Goal: Task Accomplishment & Management: Complete application form

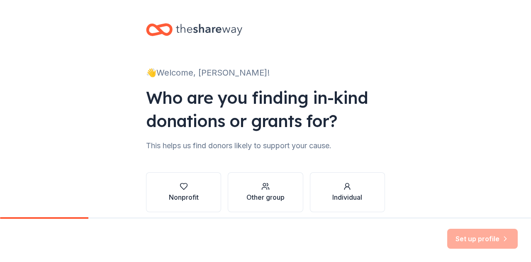
click at [171, 181] on button "Nonprofit" at bounding box center [183, 192] width 75 height 40
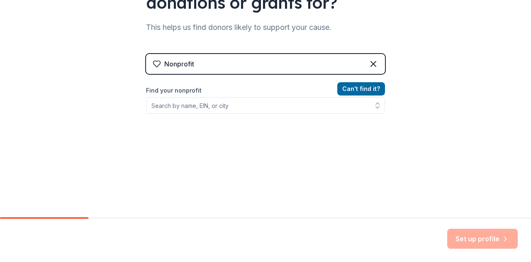
scroll to position [125, 0]
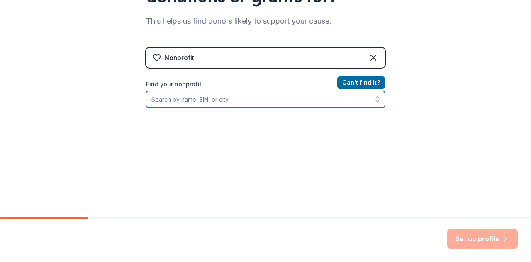
click at [274, 104] on input "Find your nonprofit" at bounding box center [265, 99] width 239 height 17
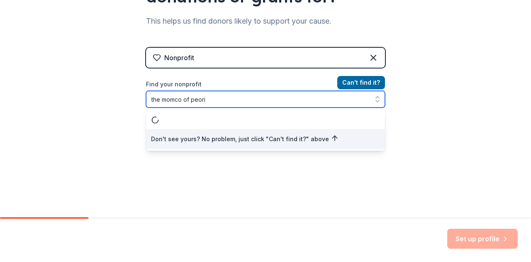
type input "the momco of [GEOGRAPHIC_DATA]"
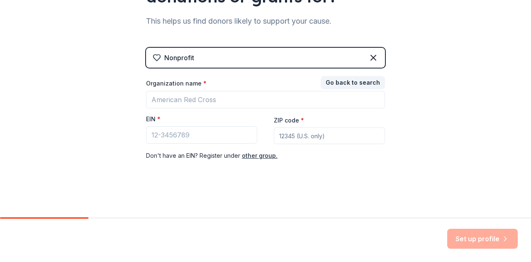
click at [366, 80] on button "Go back to search" at bounding box center [353, 82] width 64 height 13
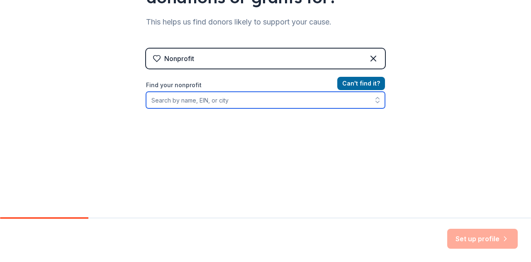
click at [305, 94] on input "Find your nonprofit" at bounding box center [265, 100] width 239 height 17
click at [374, 100] on icon "button" at bounding box center [378, 100] width 8 height 8
click at [305, 100] on input "the momco of peoria" at bounding box center [265, 100] width 239 height 17
type input "the momco of peoria"
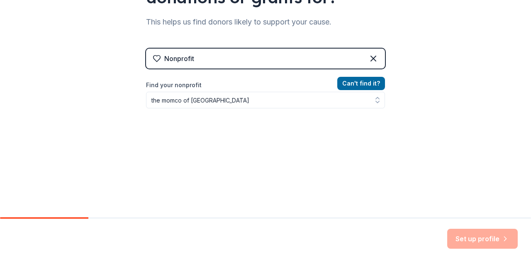
click at [374, 166] on div "Can ' t find it? Find your nonprofit the momco of peoria" at bounding box center [265, 126] width 239 height 96
click at [360, 85] on button "Can ' t find it?" at bounding box center [361, 83] width 48 height 13
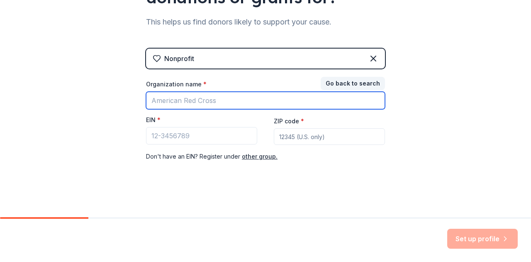
click at [206, 99] on input "Organization name *" at bounding box center [265, 100] width 239 height 17
type input "The MomCo of Peoria"
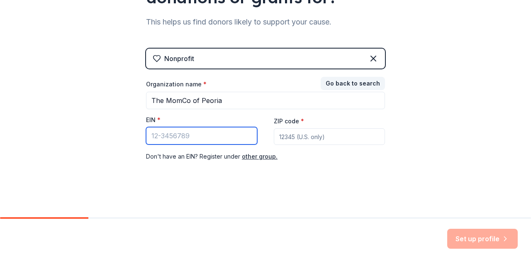
paste input "[US_EMPLOYER_IDENTIFICATION_NUMBER]"
type input "[US_EMPLOYER_IDENTIFICATION_NUMBER]"
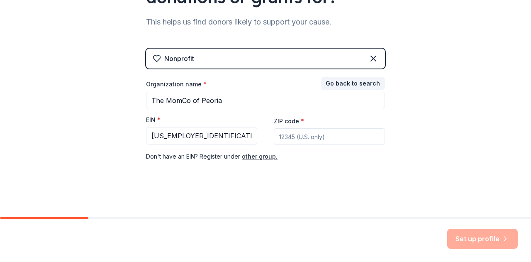
click at [305, 140] on input "ZIP code *" at bounding box center [329, 136] width 111 height 17
type input "85383"
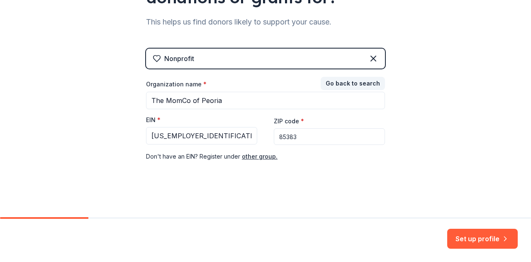
click at [485, 239] on button "Set up profile" at bounding box center [482, 239] width 71 height 20
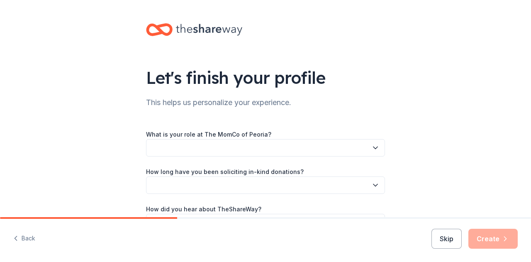
click at [215, 146] on button "button" at bounding box center [265, 147] width 239 height 17
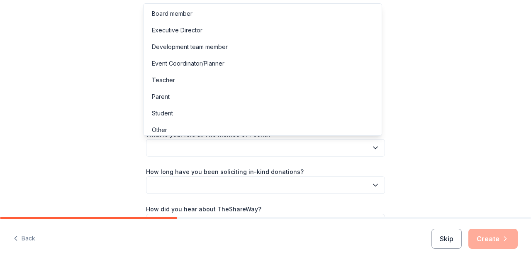
click at [192, 63] on div "Event Coordinator/Planner" at bounding box center [188, 64] width 73 height 10
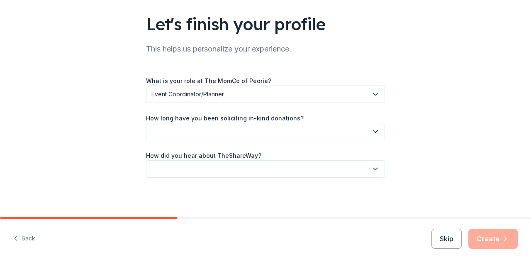
scroll to position [54, 0]
click at [194, 132] on button "button" at bounding box center [265, 130] width 239 height 17
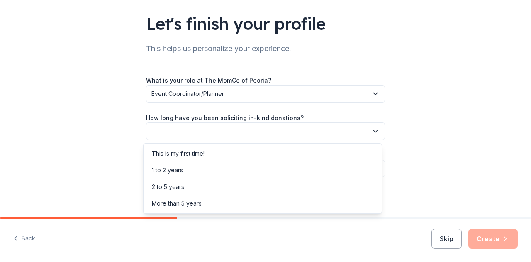
click at [193, 167] on div "1 to 2 years" at bounding box center [262, 170] width 235 height 17
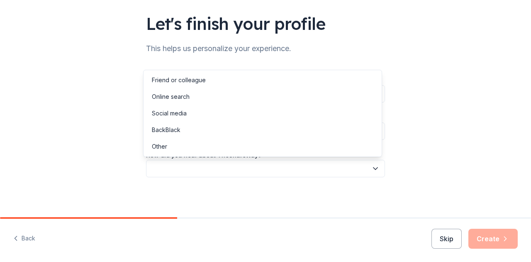
click at [199, 170] on button "button" at bounding box center [265, 168] width 239 height 17
click at [190, 96] on div "Online search" at bounding box center [262, 96] width 235 height 17
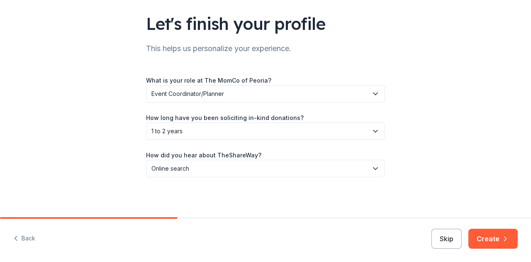
click at [491, 234] on button "Create" at bounding box center [493, 239] width 49 height 20
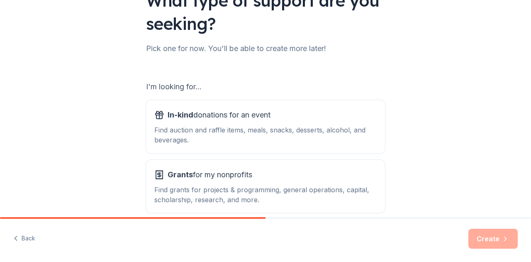
scroll to position [118, 0]
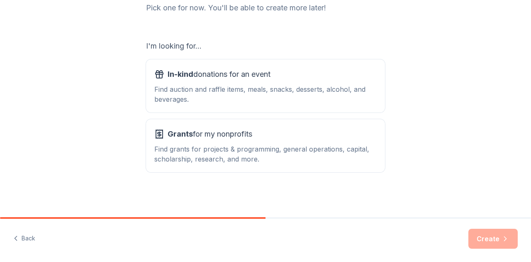
click at [222, 88] on div "Find auction and raffle items, meals, snacks, desserts, alcohol, and beverages." at bounding box center [265, 94] width 222 height 20
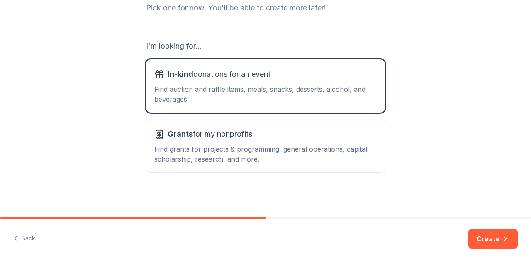
click at [225, 142] on div "Grants for my nonprofits Find grants for projects & programming, general operat…" at bounding box center [265, 145] width 222 height 37
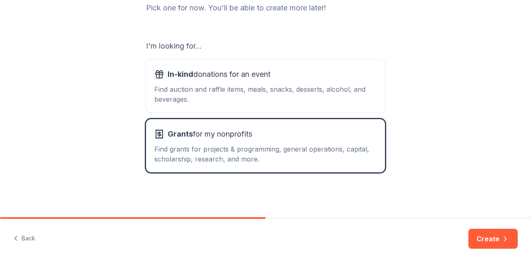
click at [284, 87] on div "Find auction and raffle items, meals, snacks, desserts, alcohol, and beverages." at bounding box center [265, 94] width 222 height 20
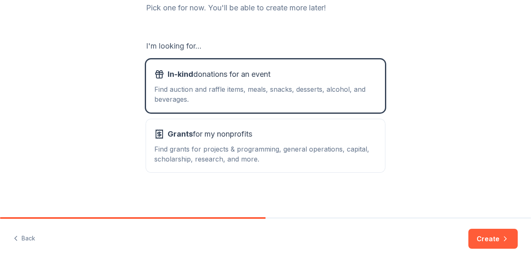
click at [491, 236] on button "Create" at bounding box center [493, 239] width 49 height 20
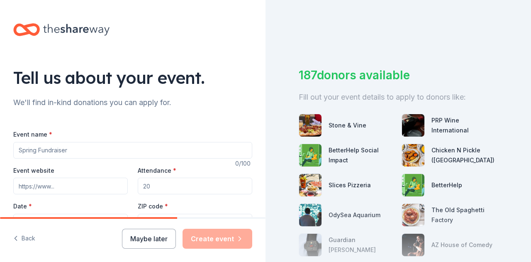
click at [90, 148] on input "Event name *" at bounding box center [132, 150] width 239 height 17
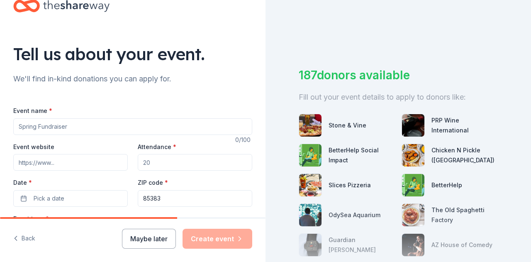
scroll to position [42, 0]
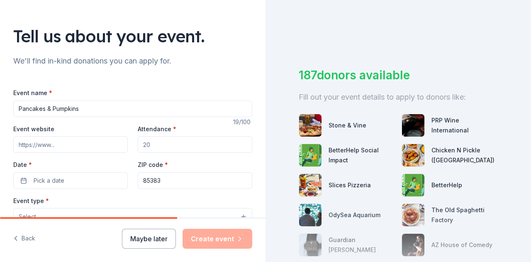
type input "Pancakes & Pumpkins"
type input "60"
click at [50, 176] on span "Pick a date" at bounding box center [49, 181] width 31 height 10
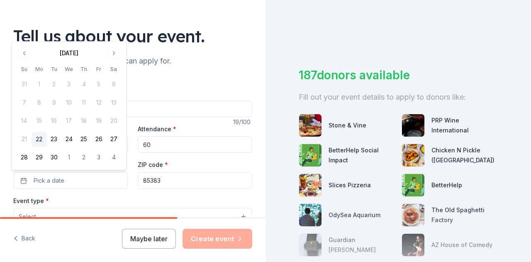
click at [116, 54] on button "Go to next month" at bounding box center [114, 53] width 12 height 12
click at [53, 103] on button "7" at bounding box center [53, 102] width 15 height 15
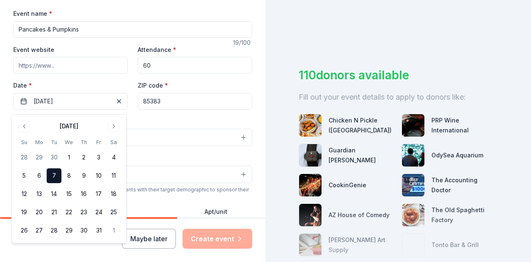
scroll to position [125, 0]
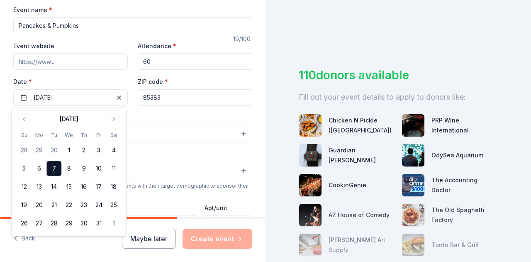
click at [156, 140] on button "Select" at bounding box center [132, 133] width 239 height 17
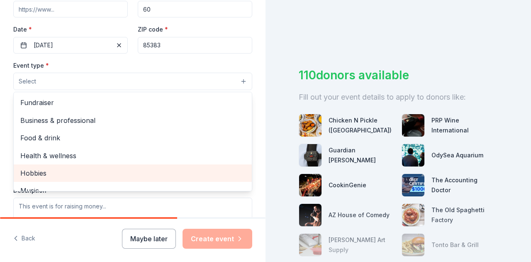
scroll to position [166, 0]
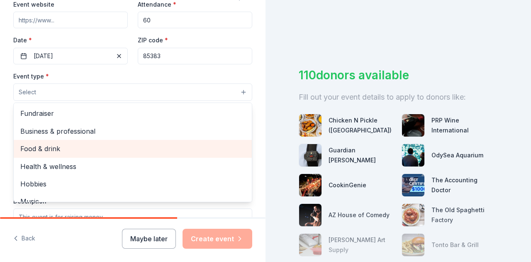
click at [59, 146] on span "Food & drink" at bounding box center [132, 148] width 225 height 11
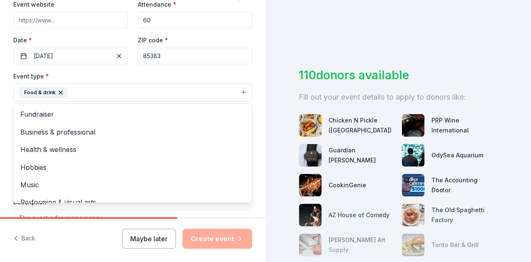
click at [7, 79] on div "Tell us about your event. We'll find in-kind donations you can apply for. Event…" at bounding box center [133, 110] width 266 height 553
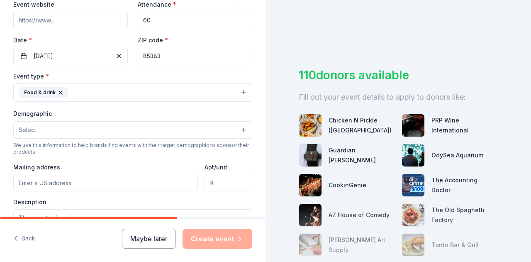
click at [58, 130] on button "Select" at bounding box center [132, 129] width 239 height 17
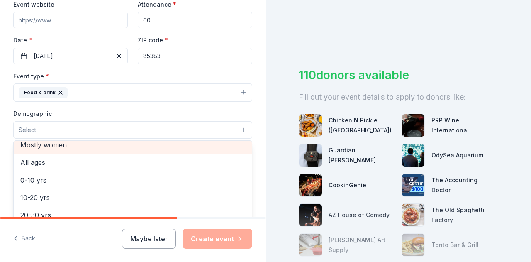
scroll to position [37, 0]
click at [51, 145] on span "Mostly women" at bounding box center [132, 149] width 225 height 11
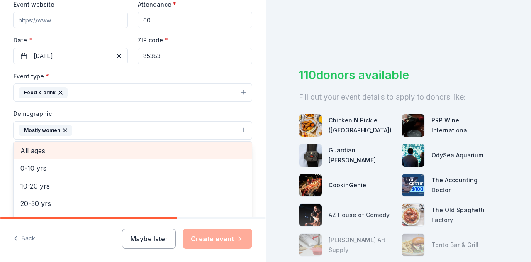
click at [49, 151] on span "All ages" at bounding box center [132, 150] width 225 height 11
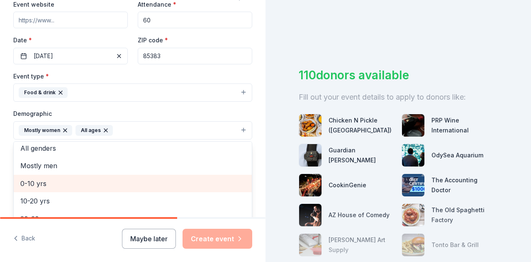
scroll to position [0, 0]
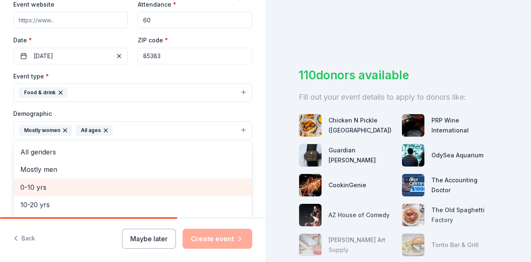
click at [46, 185] on span "0-10 yrs" at bounding box center [132, 187] width 225 height 11
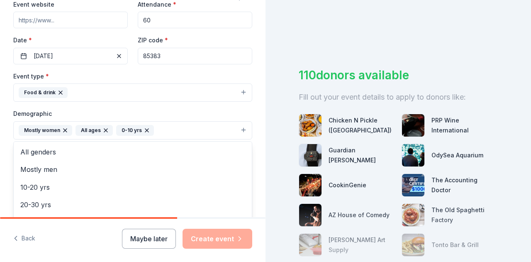
click at [5, 115] on div "Tell us about your event. We'll find in-kind donations you can apply for. Event…" at bounding box center [133, 111] width 266 height 554
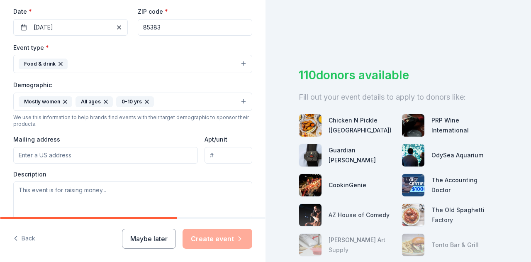
scroll to position [208, 0]
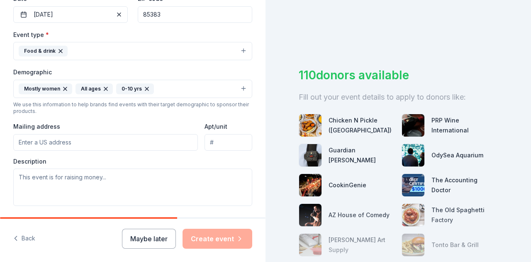
click at [46, 142] on input "Mailing address" at bounding box center [105, 142] width 185 height 17
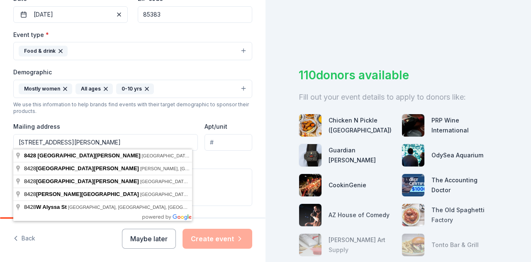
type input "8428 West Alyssa Lane, Peoria, AZ, 85383"
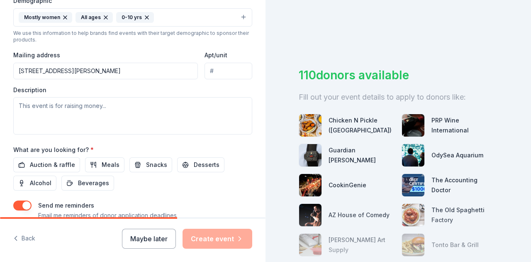
scroll to position [291, 0]
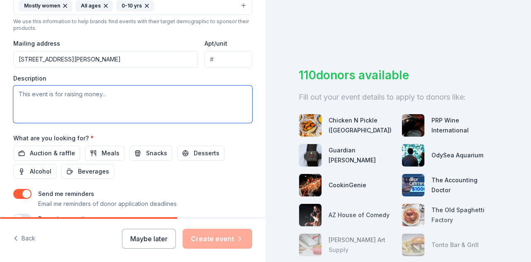
click at [73, 101] on textarea at bounding box center [132, 103] width 239 height 37
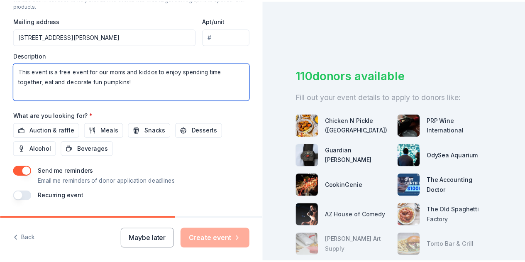
scroll to position [332, 0]
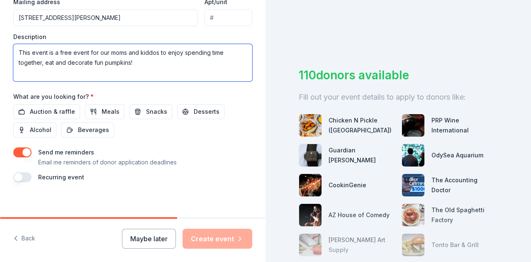
type textarea "This event is a free event for our moms and kiddos to enjoy spending time toget…"
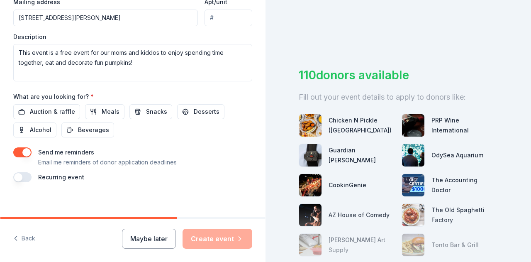
click at [63, 110] on span "Auction & raffle" at bounding box center [52, 112] width 45 height 10
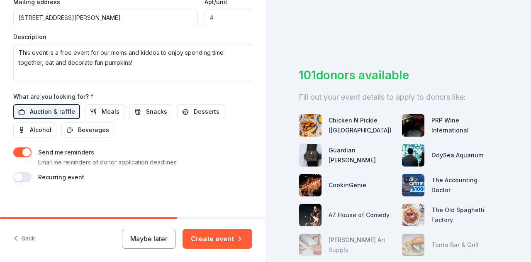
click at [91, 129] on span "Beverages" at bounding box center [93, 130] width 31 height 10
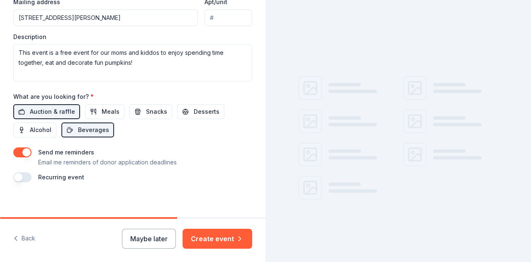
click at [109, 111] on span "Meals" at bounding box center [111, 112] width 18 height 10
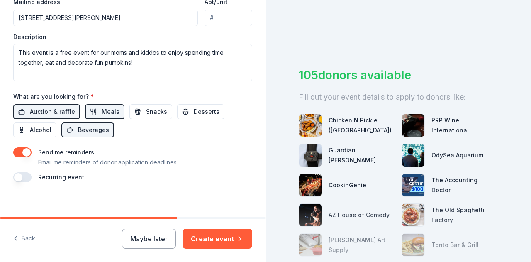
click at [219, 238] on button "Create event" at bounding box center [218, 239] width 70 height 20
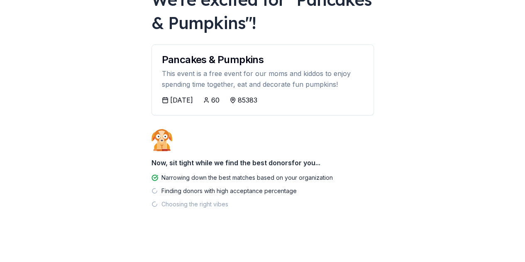
scroll to position [66, 0]
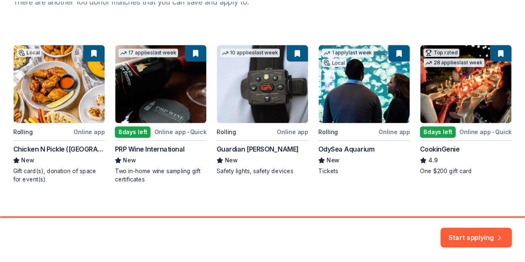
scroll to position [132, 0]
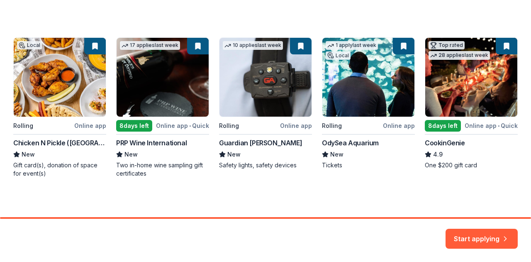
click at [487, 237] on button "Start applying" at bounding box center [482, 234] width 72 height 20
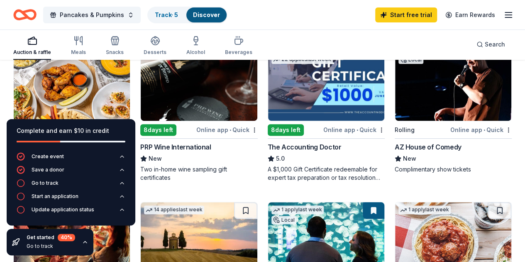
scroll to position [125, 0]
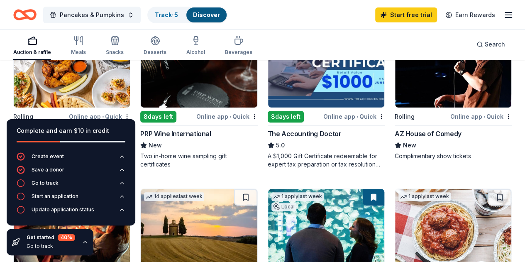
click at [57, 81] on img at bounding box center [72, 68] width 116 height 79
click at [80, 247] on div "Get started 40 % Go to track" at bounding box center [50, 242] width 87 height 27
click at [82, 242] on icon "button" at bounding box center [85, 242] width 7 height 7
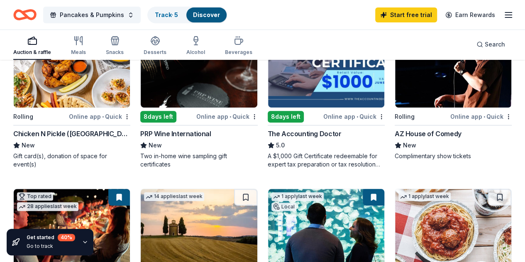
click at [83, 45] on icon "button" at bounding box center [78, 41] width 10 height 10
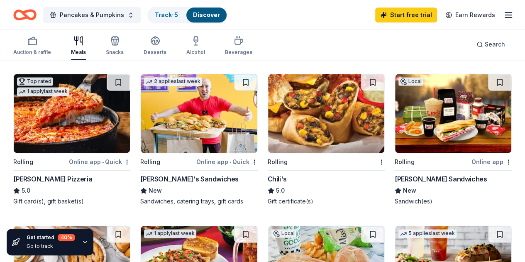
scroll to position [540, 0]
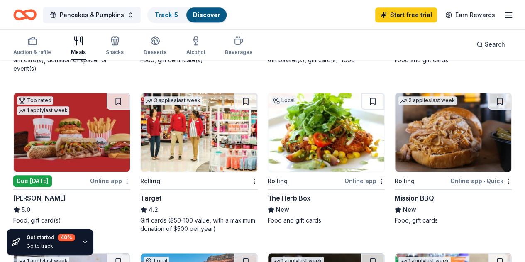
scroll to position [208, 0]
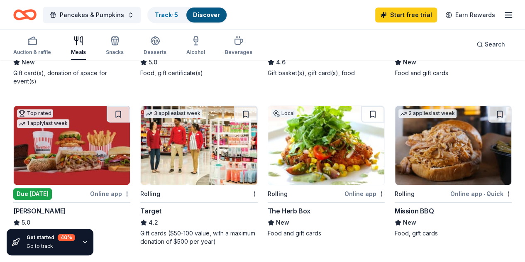
click at [120, 38] on icon "button" at bounding box center [115, 41] width 10 height 10
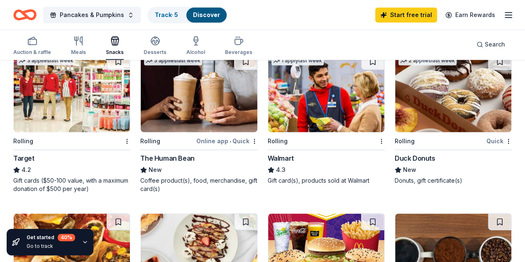
scroll to position [540, 0]
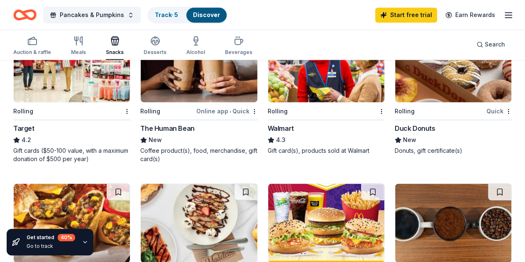
scroll to position [581, 0]
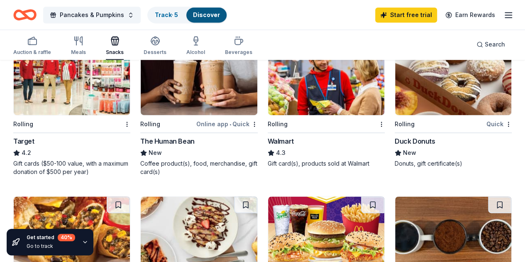
click at [470, 196] on img at bounding box center [453, 235] width 116 height 79
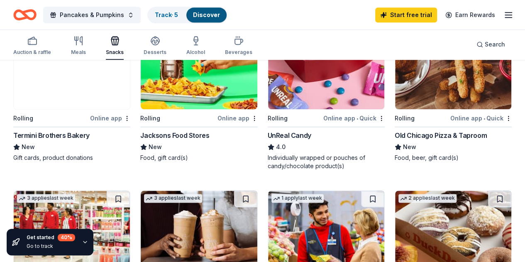
scroll to position [415, 0]
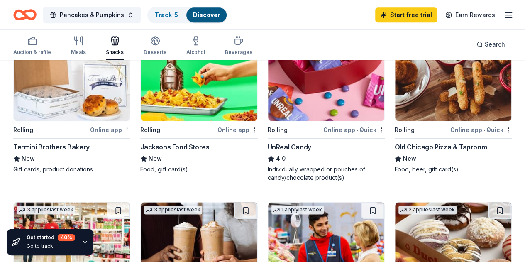
click at [257, 202] on img at bounding box center [199, 241] width 116 height 79
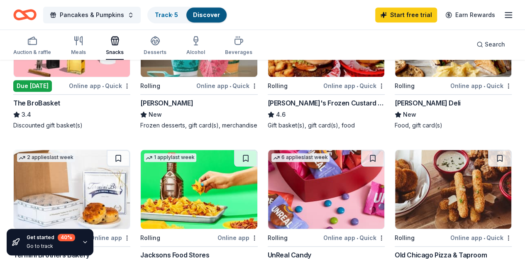
scroll to position [291, 0]
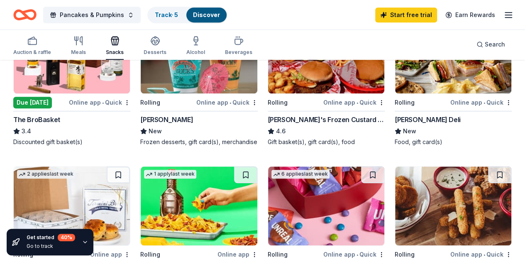
click at [158, 31] on div "Auction & raffle Meals Snacks Desserts Alcohol Beverages Search" at bounding box center [262, 44] width 498 height 31
click at [159, 39] on icon "button" at bounding box center [155, 41] width 10 height 10
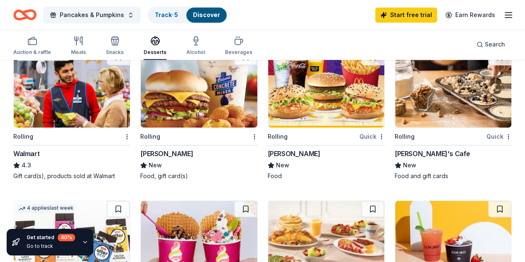
scroll to position [581, 0]
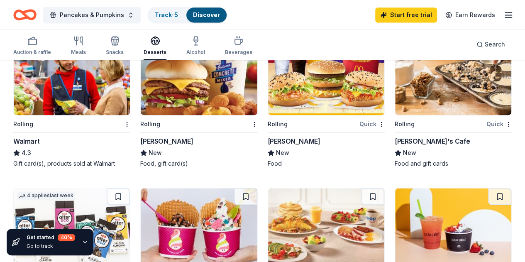
click at [198, 40] on icon "button" at bounding box center [196, 39] width 4 height 5
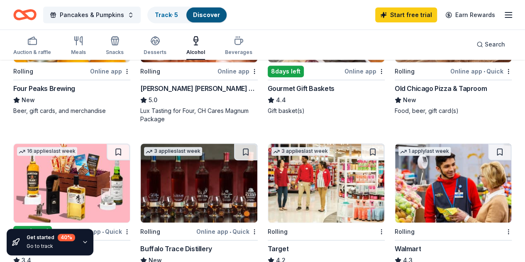
scroll to position [166, 0]
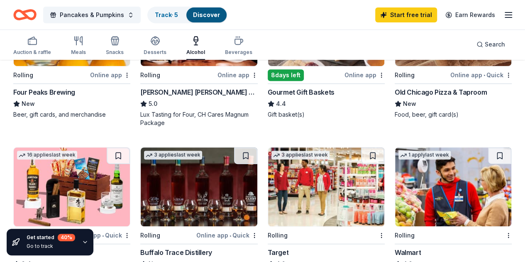
click at [236, 34] on button "Beverages" at bounding box center [238, 45] width 27 height 27
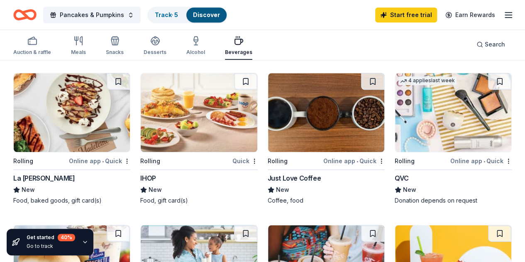
scroll to position [374, 0]
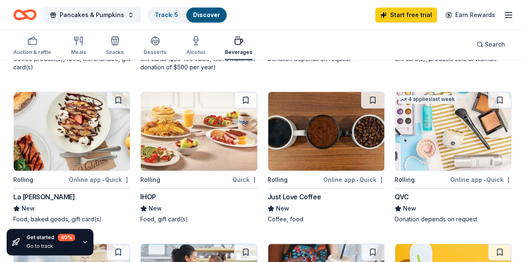
click at [31, 46] on div "Auction & raffle" at bounding box center [32, 46] width 38 height 20
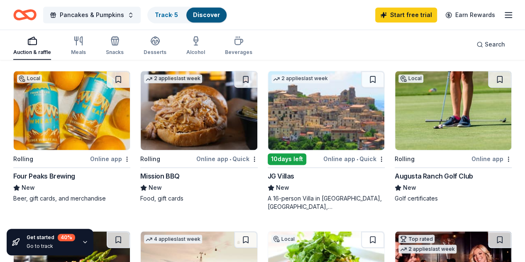
scroll to position [581, 0]
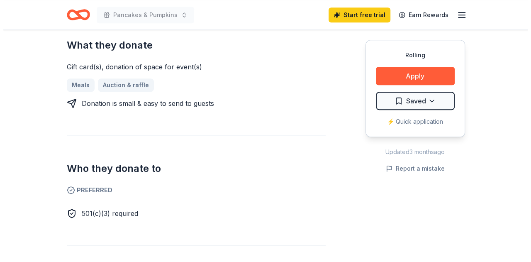
scroll to position [374, 0]
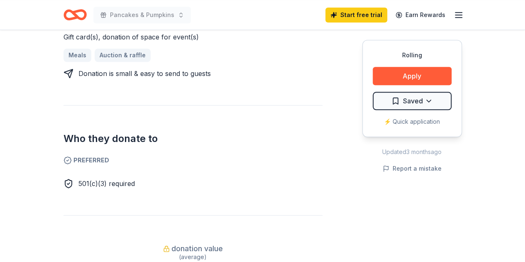
click at [409, 73] on button "Apply" at bounding box center [412, 76] width 79 height 18
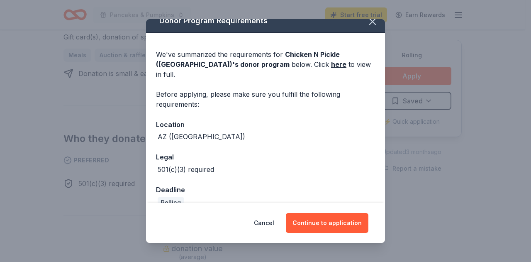
scroll to position [15, 0]
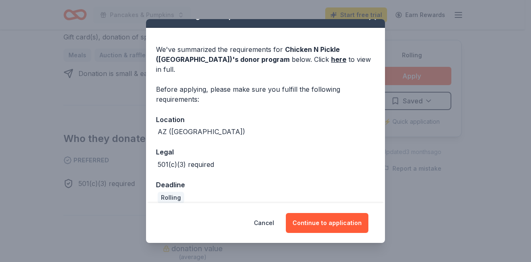
click at [336, 221] on button "Continue to application" at bounding box center [327, 223] width 83 height 20
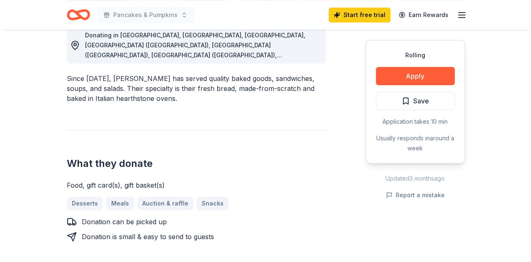
scroll to position [249, 0]
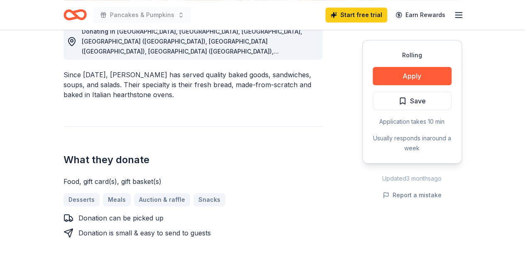
click at [417, 75] on button "Apply" at bounding box center [412, 76] width 79 height 18
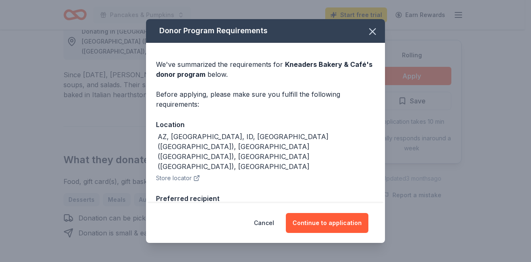
click at [328, 221] on button "Continue to application" at bounding box center [327, 223] width 83 height 20
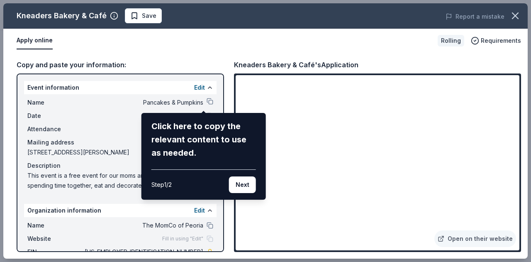
click at [243, 187] on button "Next" at bounding box center [242, 184] width 27 height 17
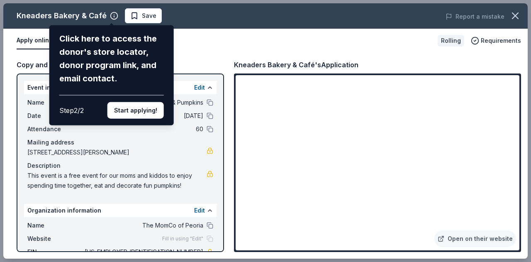
click at [150, 112] on button "Start applying!" at bounding box center [135, 110] width 56 height 17
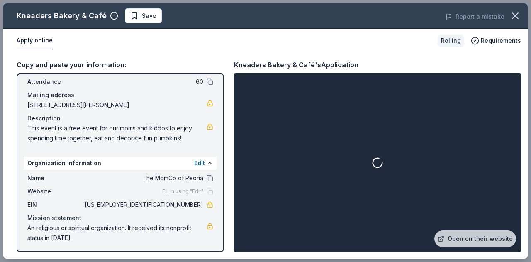
scroll to position [49, 0]
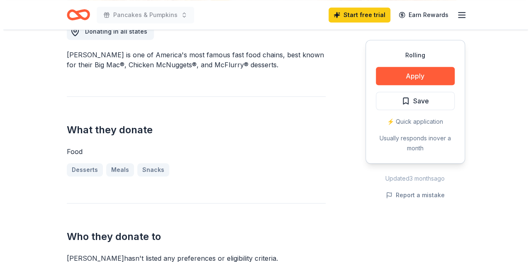
scroll to position [208, 0]
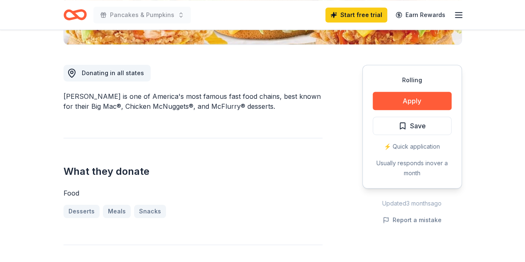
click at [413, 103] on button "Apply" at bounding box center [412, 101] width 79 height 18
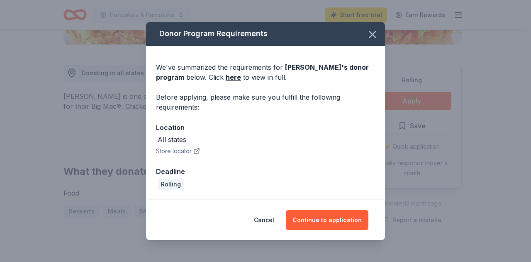
click at [342, 216] on button "Continue to application" at bounding box center [327, 220] width 83 height 20
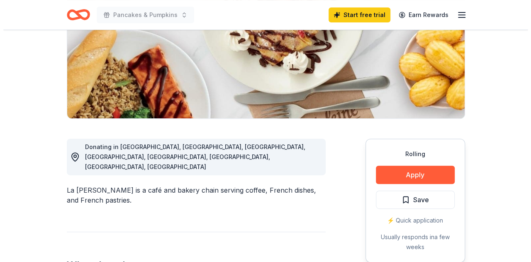
scroll to position [166, 0]
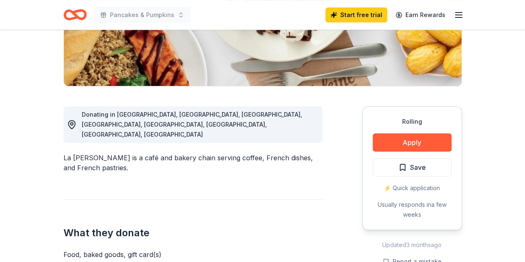
click at [418, 145] on button "Apply" at bounding box center [412, 142] width 79 height 18
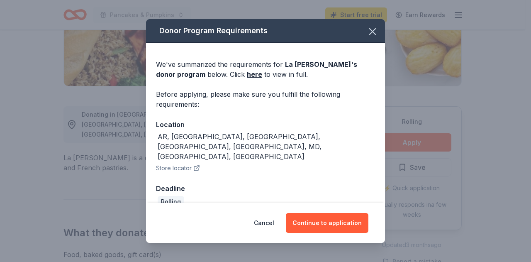
click at [327, 220] on button "Continue to application" at bounding box center [327, 223] width 83 height 20
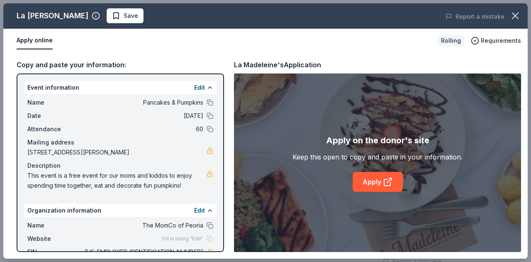
click at [373, 180] on link "Apply" at bounding box center [378, 182] width 50 height 20
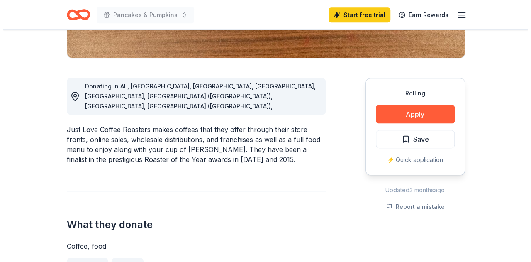
scroll to position [208, 0]
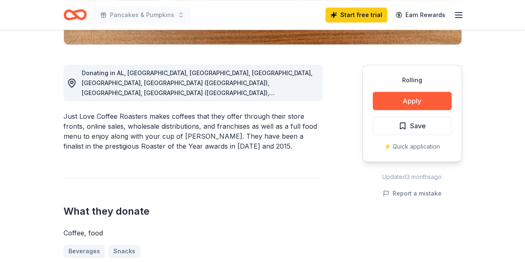
click at [410, 104] on button "Apply" at bounding box center [412, 101] width 79 height 18
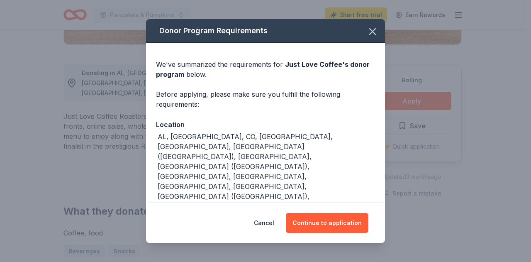
click at [342, 221] on button "Continue to application" at bounding box center [327, 223] width 83 height 20
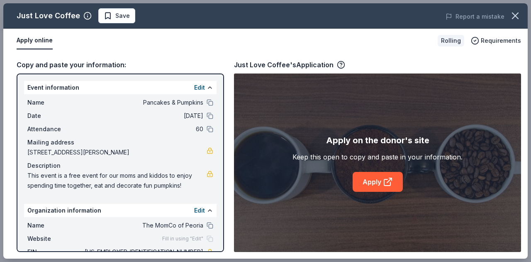
click at [376, 183] on link "Apply" at bounding box center [378, 182] width 50 height 20
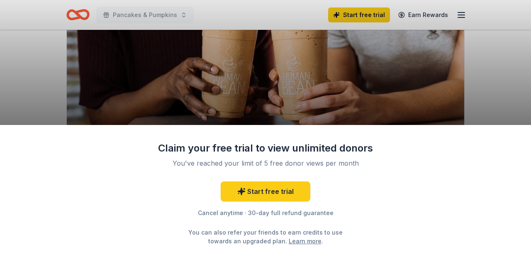
scroll to position [125, 0]
